Goal: Find specific page/section: Find specific page/section

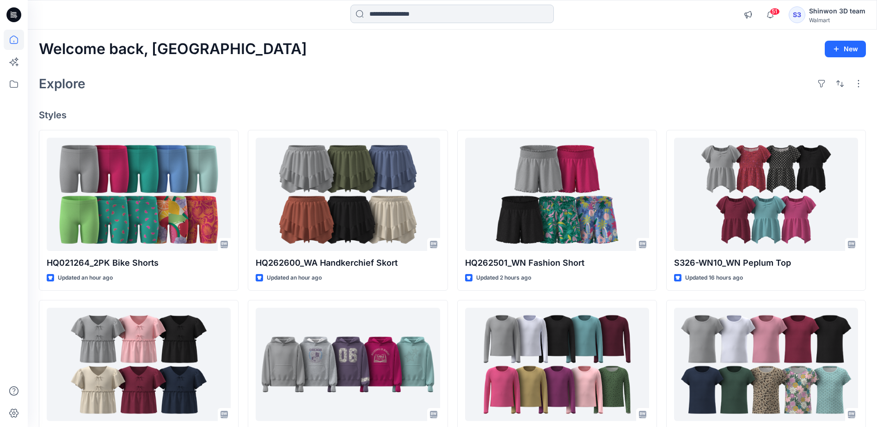
click at [454, 12] on input at bounding box center [451, 14] width 203 height 18
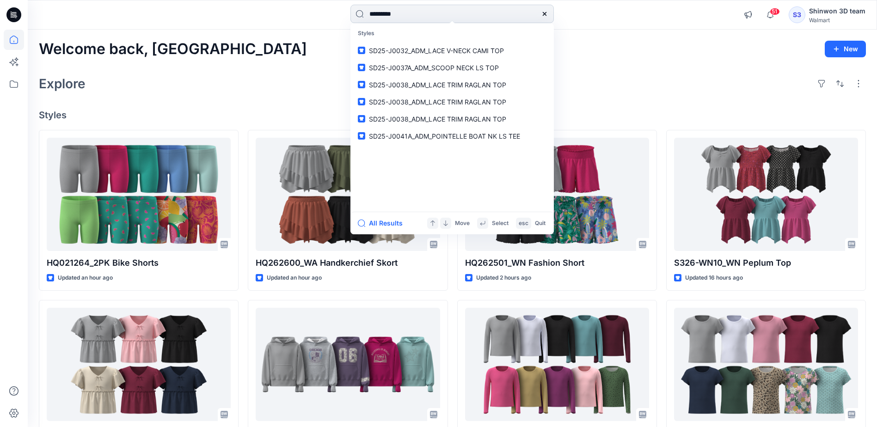
type input "**********"
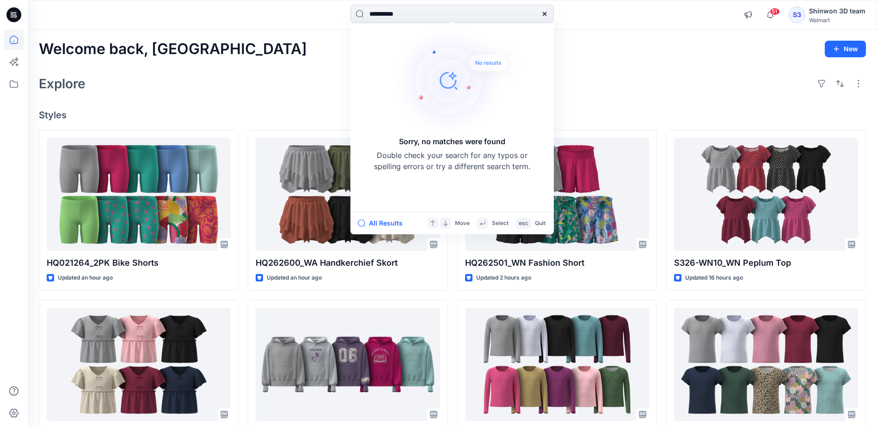
drag, startPoint x: 454, startPoint y: 12, endPoint x: 295, endPoint y: 9, distance: 158.6
click at [296, 10] on div "**********" at bounding box center [452, 15] width 424 height 20
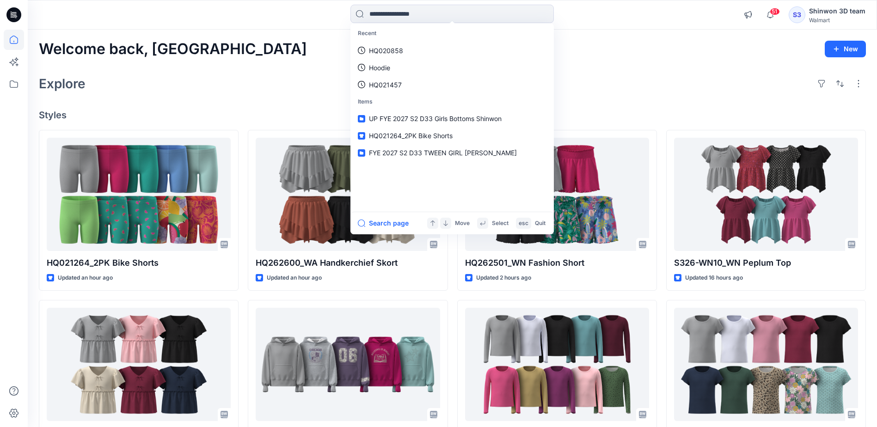
click at [693, 65] on div "Welcome back, Shinwon New Explore Styles HQ021264_2PK Bike Shorts Updated an ho…" at bounding box center [452, 353] width 849 height 646
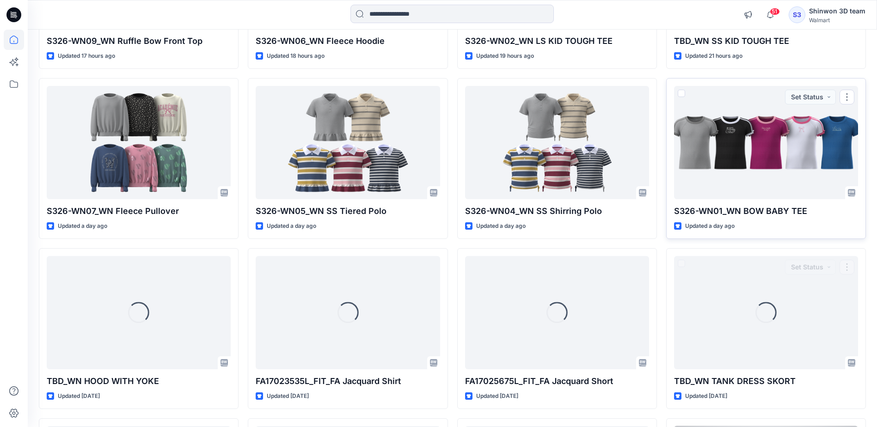
scroll to position [555, 0]
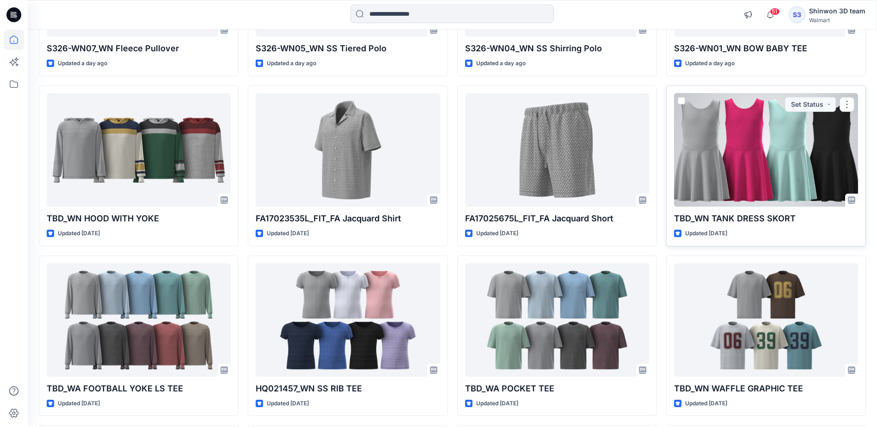
click at [755, 176] on div at bounding box center [766, 149] width 184 height 113
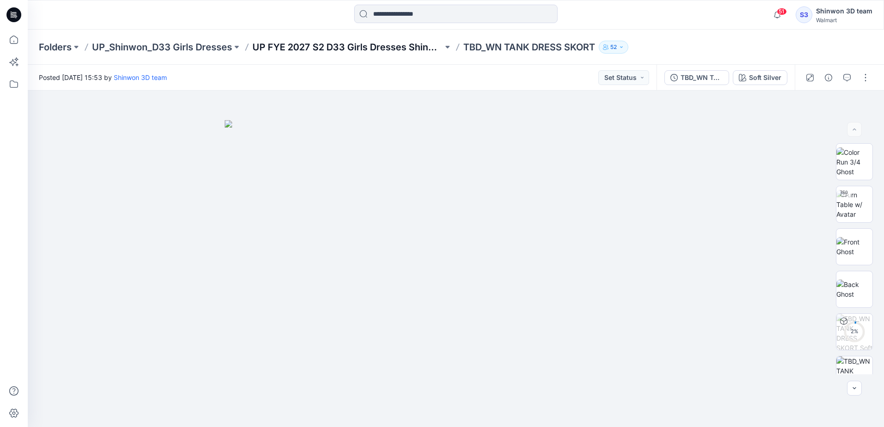
click at [386, 46] on p "UP FYE 2027 S2 D33 Girls Dresses Shinwon" at bounding box center [347, 47] width 190 height 13
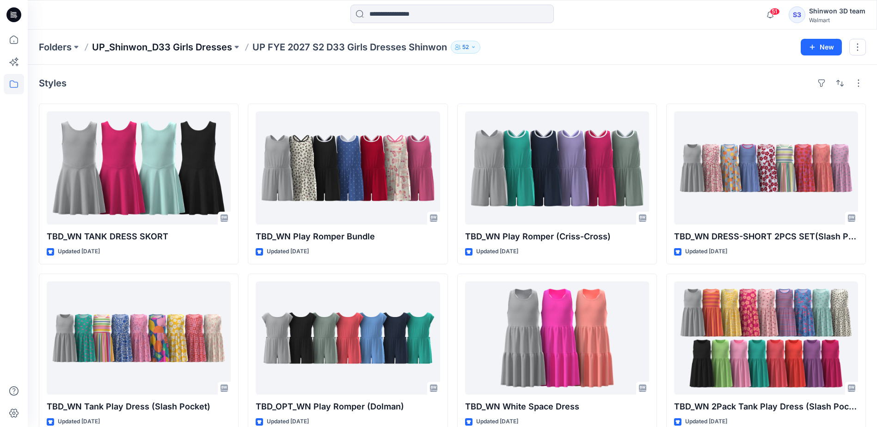
click at [219, 48] on p "UP_Shinwon_D33 Girls Dresses" at bounding box center [162, 47] width 140 height 13
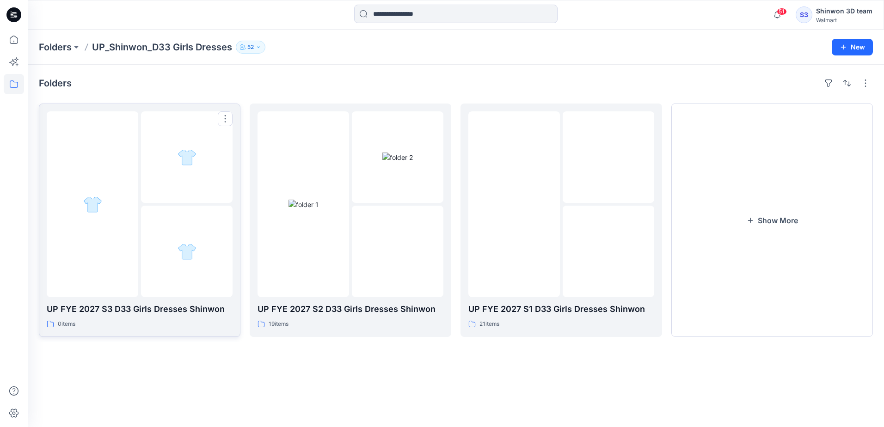
click at [169, 312] on p "UP FYE 2027 S3 D33 Girls Dresses Shinwon" at bounding box center [140, 309] width 186 height 13
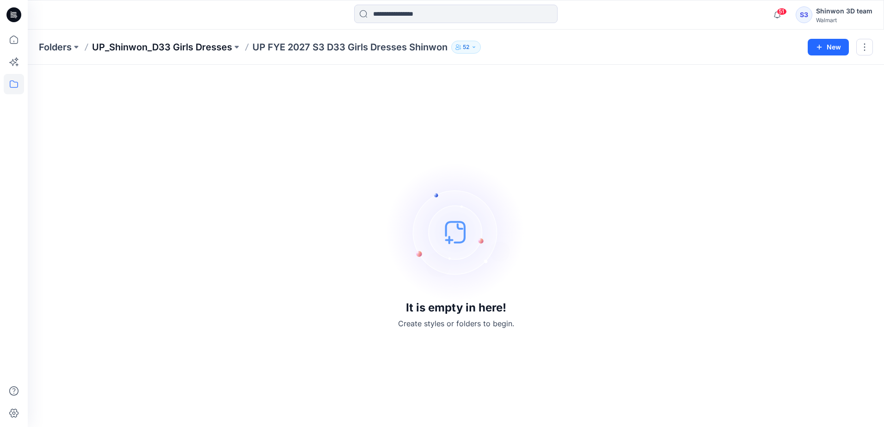
click at [222, 49] on p "UP_Shinwon_D33 Girls Dresses" at bounding box center [162, 47] width 140 height 13
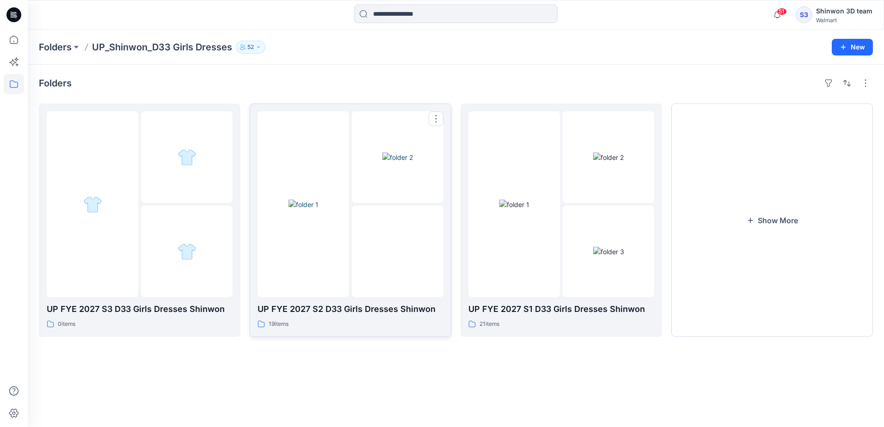
click at [385, 309] on p "UP FYE 2027 S2 D33 Girls Dresses Shinwon" at bounding box center [350, 309] width 186 height 13
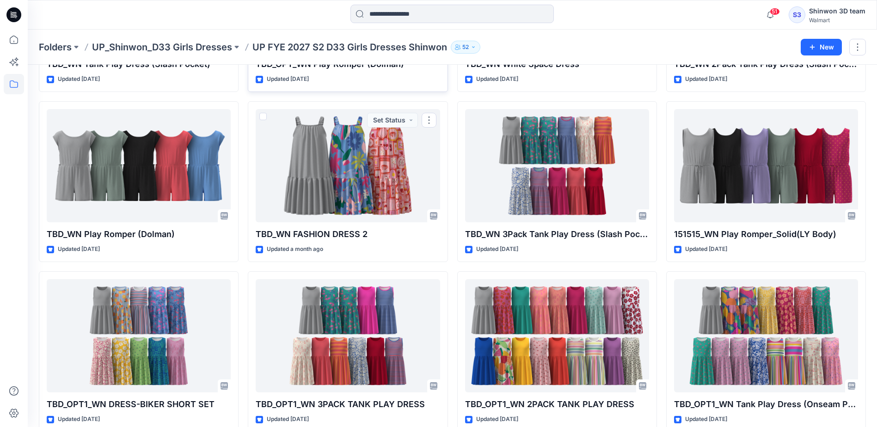
scroll to position [268, 0]
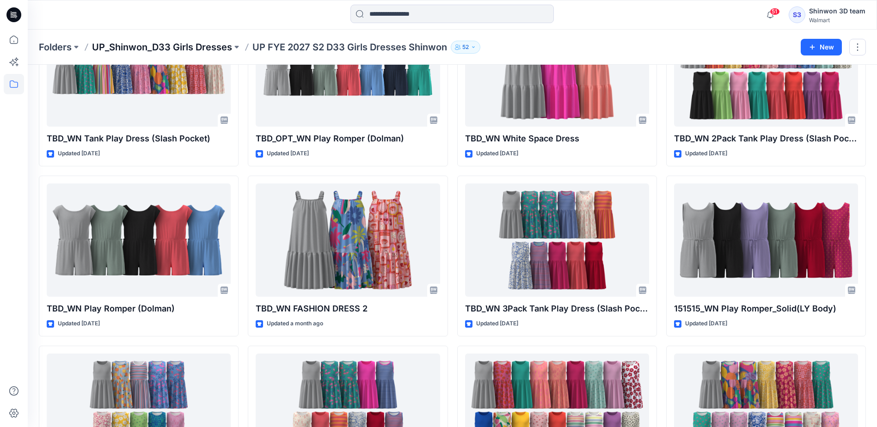
click at [211, 50] on p "UP_Shinwon_D33 Girls Dresses" at bounding box center [162, 47] width 140 height 13
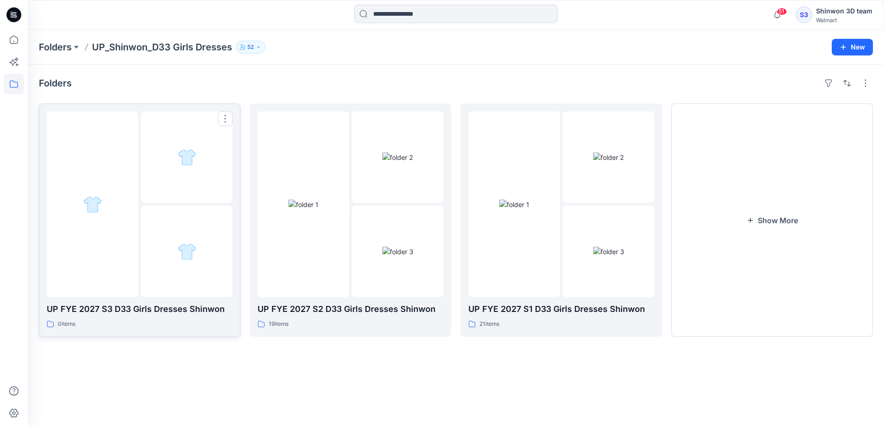
click at [128, 264] on div at bounding box center [93, 204] width 92 height 186
